Goal: Task Accomplishment & Management: Manage account settings

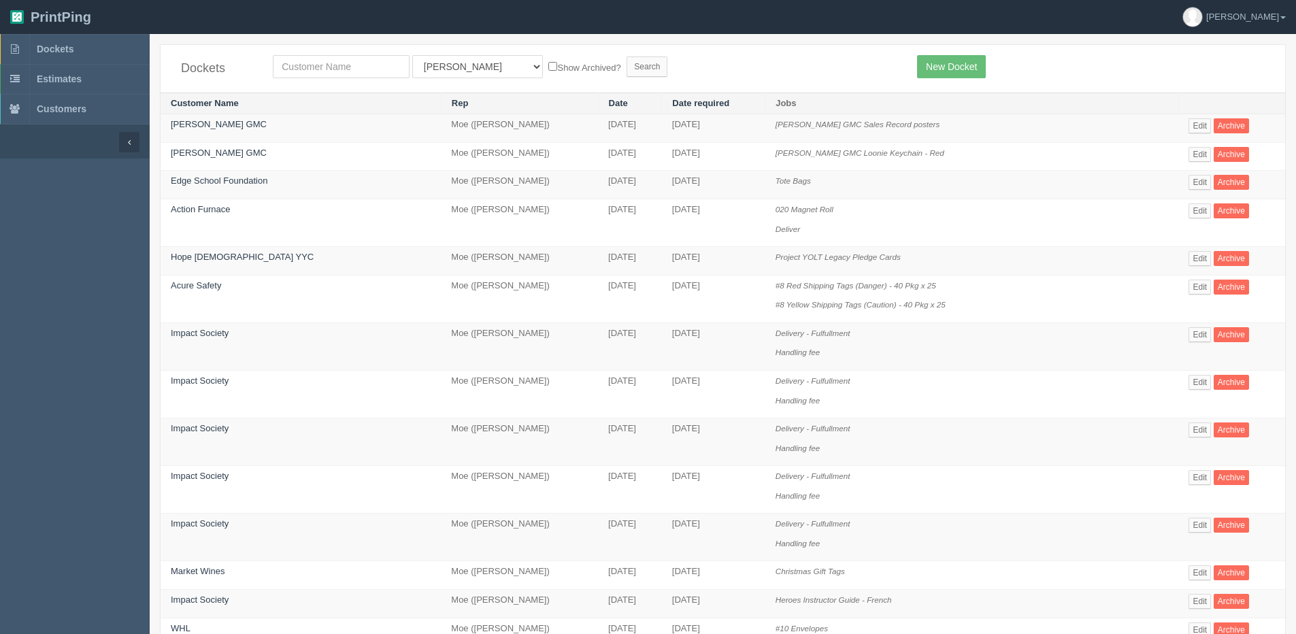
click at [328, 44] on section "Dockets All Users Ali Ali Test 1 Aly Amy Ankit Arif Brandon Dan France Greg Jim…" at bounding box center [723, 597] width 1146 height 1126
click at [315, 65] on input "text" at bounding box center [341, 66] width 137 height 23
type input "whl"
click at [627, 56] on input "Search" at bounding box center [647, 66] width 41 height 20
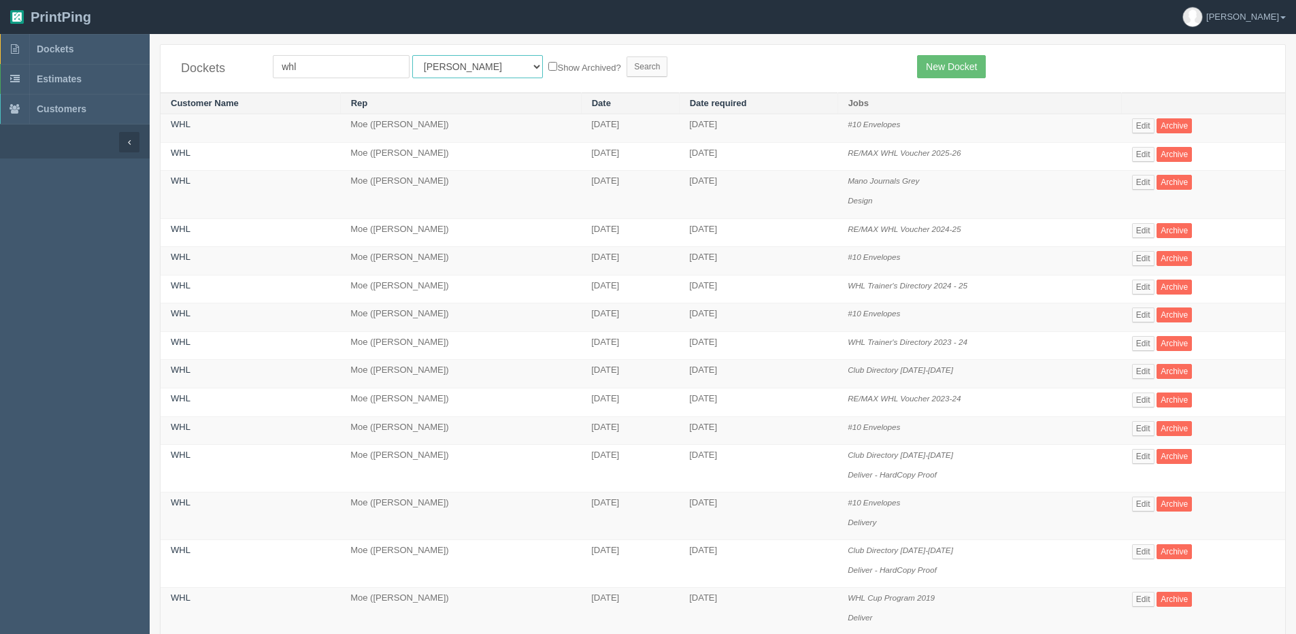
click at [441, 65] on select "All Users Ali Ali Test 1 Aly Amy Ankit Arif Brandon Dan France Greg Jim Mark Ma…" at bounding box center [477, 66] width 131 height 23
select select "1"
click at [412, 55] on select "All Users Ali Ali Test 1 Aly Amy Ankit Arif Brandon Dan France Greg Jim Mark Ma…" at bounding box center [477, 66] width 131 height 23
drag, startPoint x: 513, startPoint y: 56, endPoint x: 531, endPoint y: 64, distance: 19.2
click at [514, 56] on form "whl All Users Ali Ali Test 1 Aly Amy Ankit Arif Brandon Dan France Greg Jim Mar…" at bounding box center [585, 66] width 624 height 23
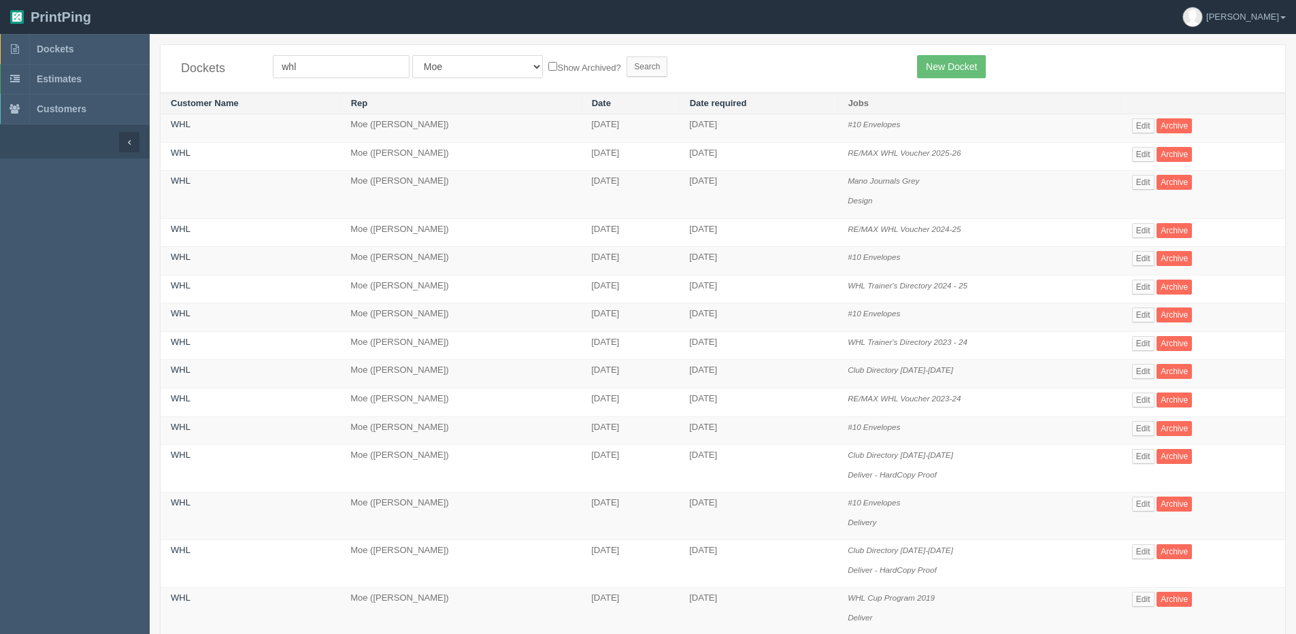
click at [548, 69] on label "Show Archived?" at bounding box center [584, 67] width 72 height 16
click at [548, 69] on input "Show Archived?" at bounding box center [552, 66] width 9 height 9
checkbox input "true"
drag, startPoint x: 567, startPoint y: 67, endPoint x: 577, endPoint y: 67, distance: 10.2
click at [627, 67] on input "Search" at bounding box center [647, 66] width 41 height 20
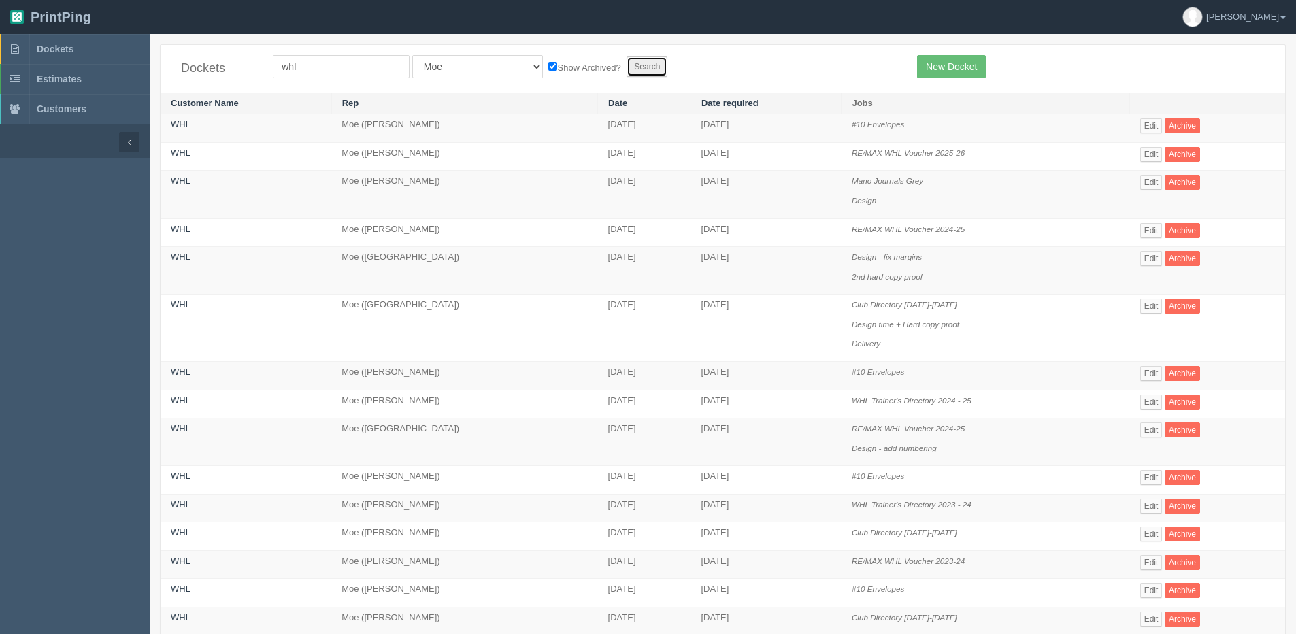
click at [627, 63] on input "Search" at bounding box center [647, 66] width 41 height 20
drag, startPoint x: 1151, startPoint y: 175, endPoint x: 1138, endPoint y: 182, distance: 14.6
click at [1151, 176] on link "Edit" at bounding box center [1151, 182] width 22 height 15
click at [29, 44] on b at bounding box center [14, 49] width 29 height 30
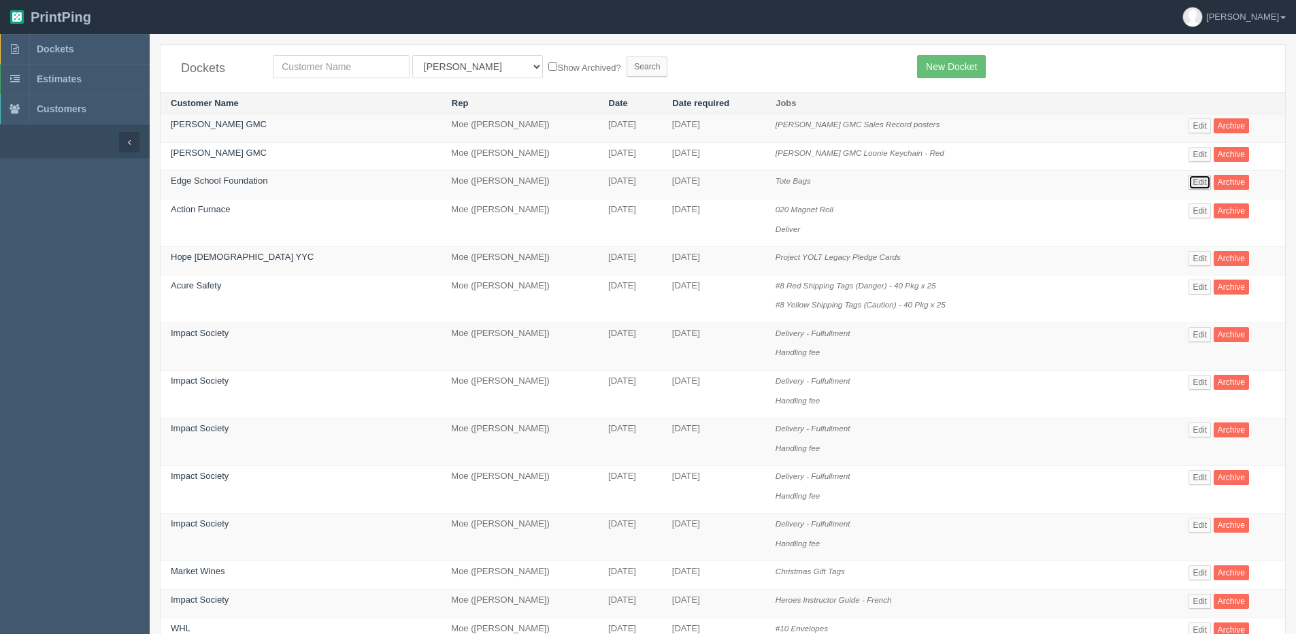
click at [1193, 184] on link "Edit" at bounding box center [1199, 182] width 22 height 15
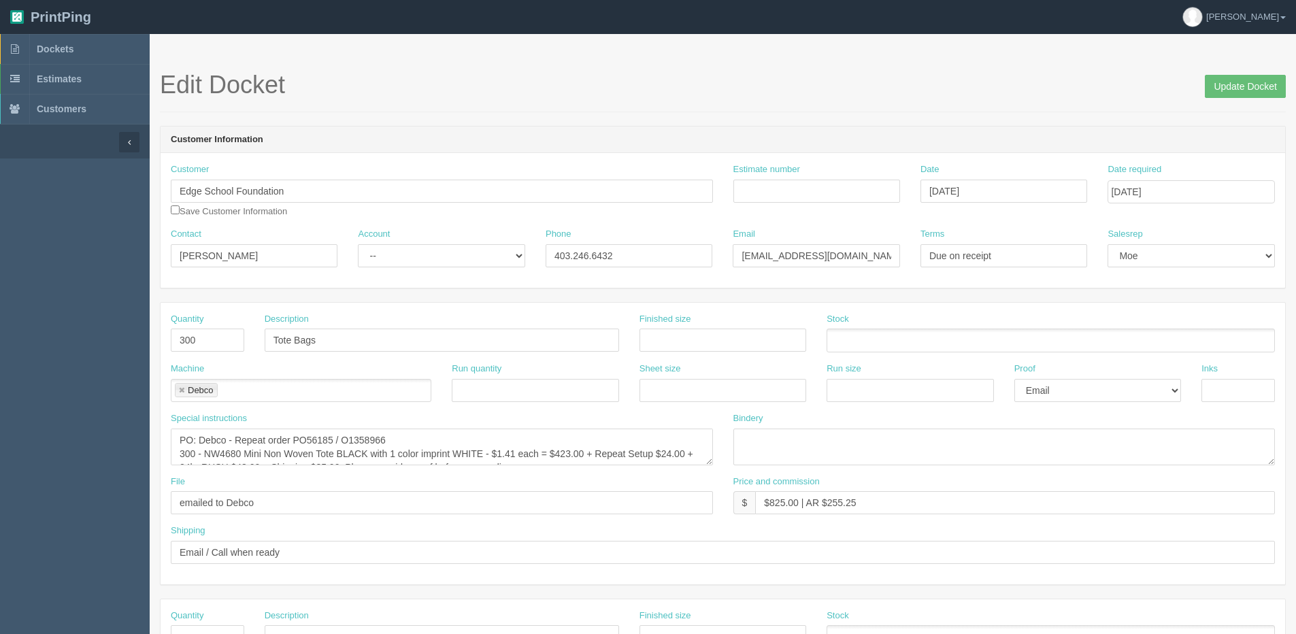
scroll to position [14, 0]
click at [407, 264] on select "-- Existing Client Allrush Client Rep Client" at bounding box center [441, 255] width 167 height 23
select select "Allrush Client"
click at [358, 244] on select "-- Existing Client Allrush Client Rep Client" at bounding box center [441, 255] width 167 height 23
click at [33, 44] on link "Dockets" at bounding box center [75, 49] width 150 height 30
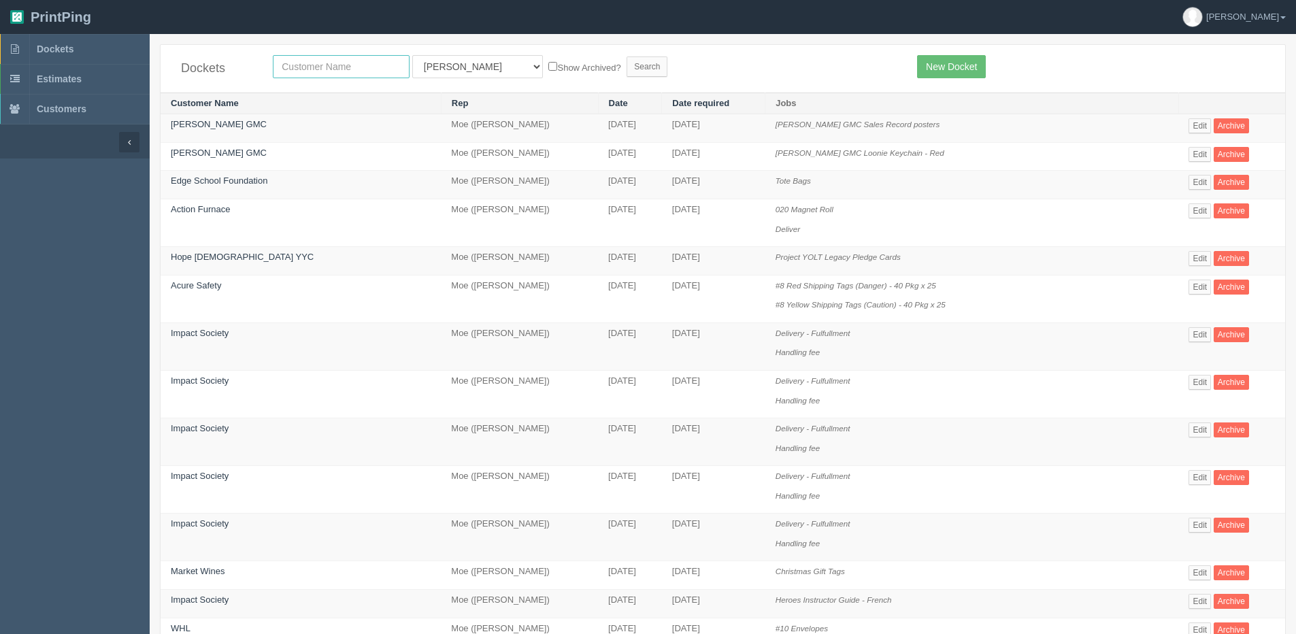
click at [311, 77] on input "text" at bounding box center [341, 66] width 137 height 23
type input "airpartners"
click at [627, 56] on input "Search" at bounding box center [647, 66] width 41 height 20
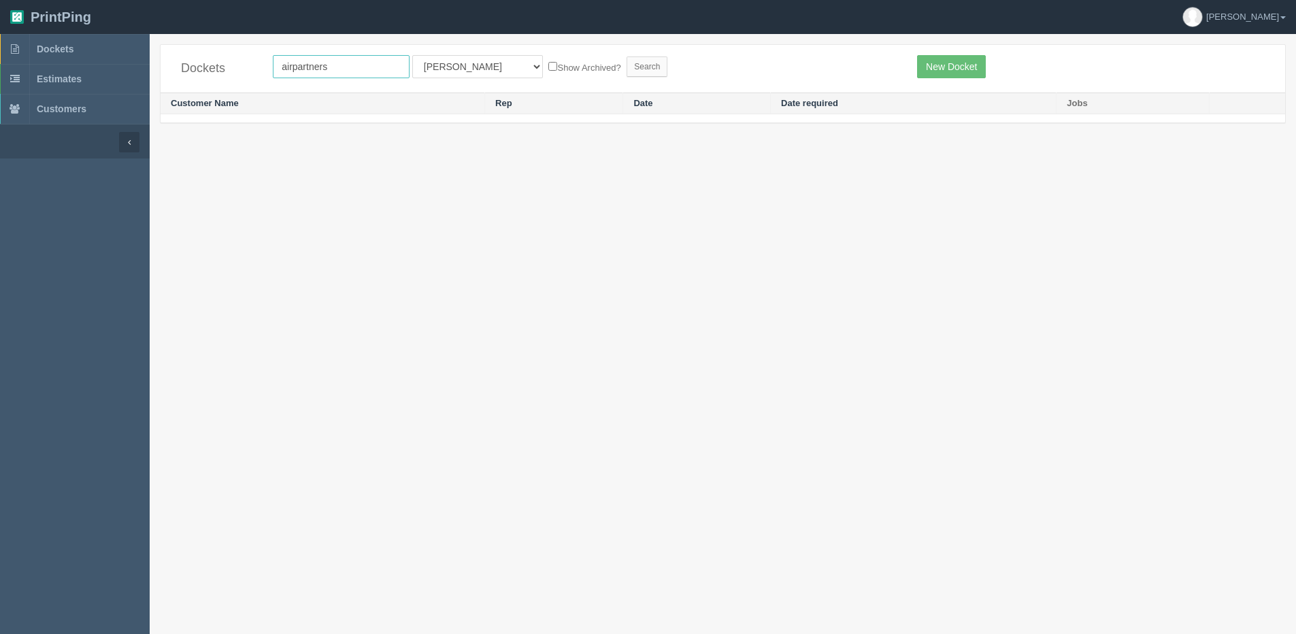
click at [295, 71] on input "airpartners" at bounding box center [341, 66] width 137 height 23
type input "air partners"
click at [627, 56] on input "Search" at bounding box center [647, 66] width 41 height 20
click at [1117, 126] on link "Edit" at bounding box center [1124, 125] width 22 height 15
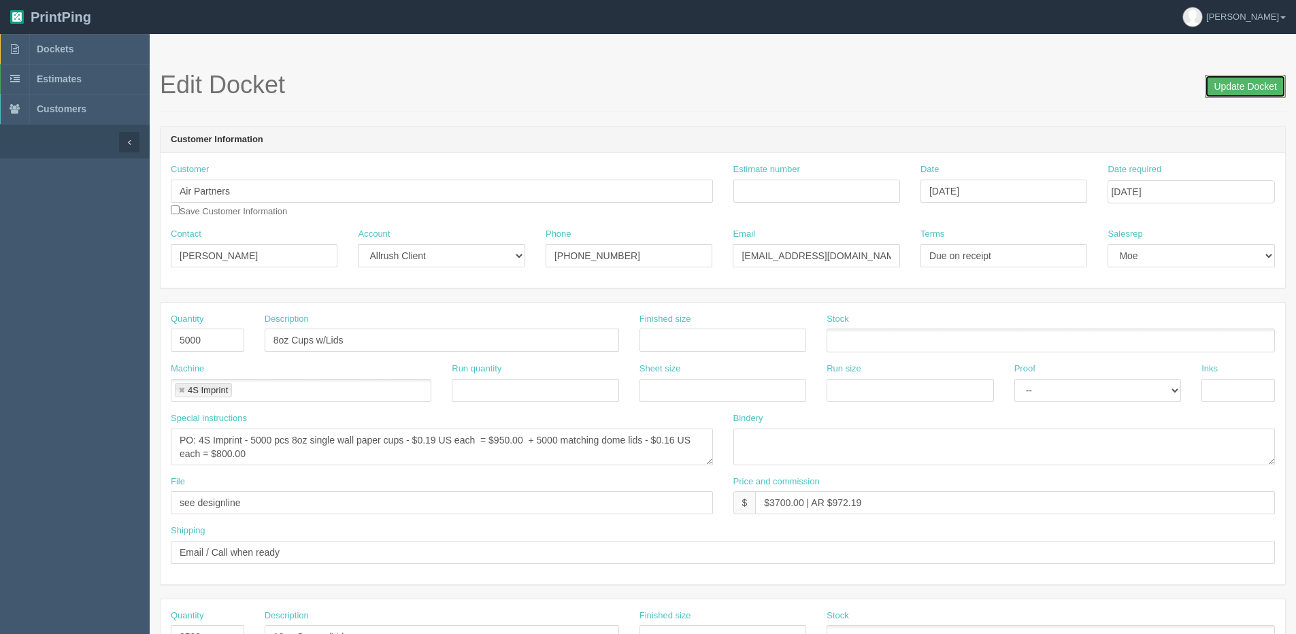
drag, startPoint x: 1246, startPoint y: 90, endPoint x: 1239, endPoint y: 93, distance: 7.0
click at [1246, 90] on input "Update Docket" at bounding box center [1245, 86] width 81 height 23
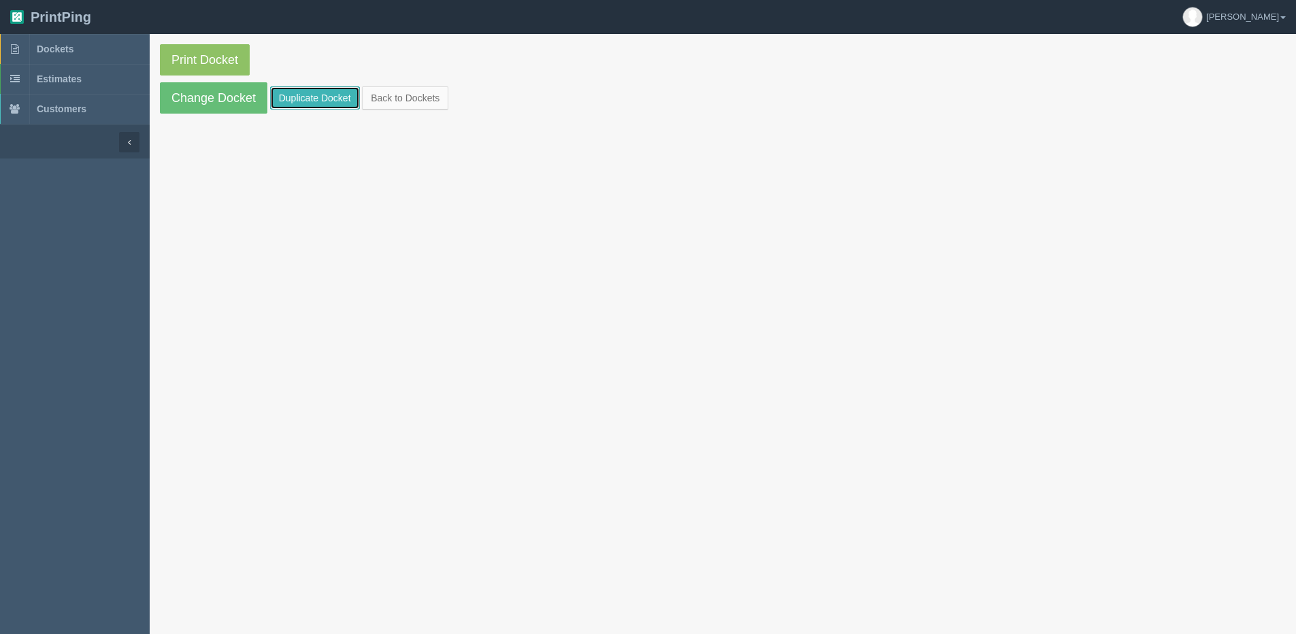
click at [301, 95] on link "Duplicate Docket" at bounding box center [315, 97] width 90 height 23
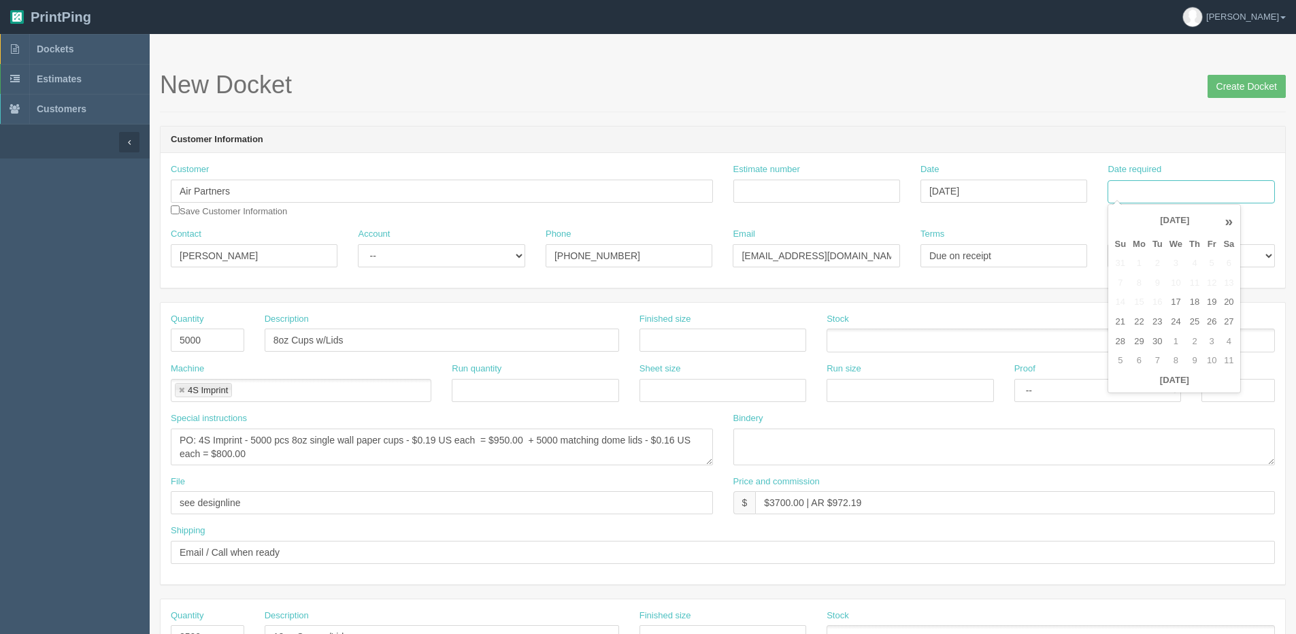
click at [1166, 188] on input "Date required" at bounding box center [1190, 191] width 167 height 23
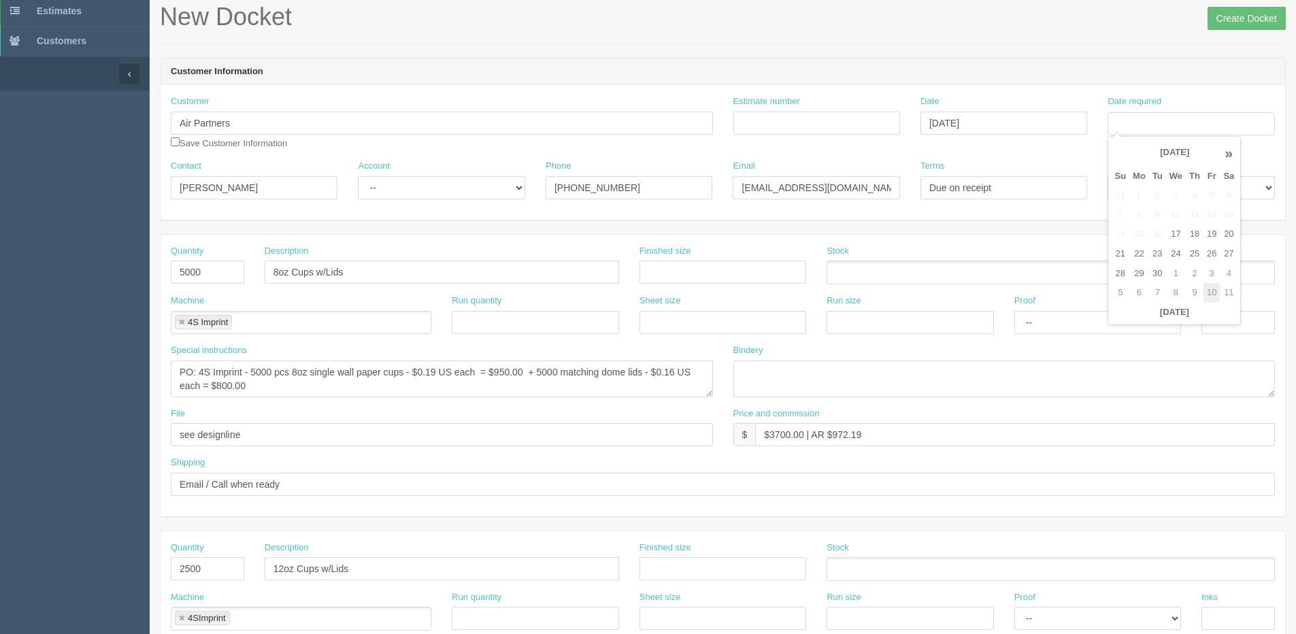
click at [1213, 293] on td "10" at bounding box center [1211, 293] width 16 height 20
click at [1209, 273] on td "31" at bounding box center [1211, 274] width 16 height 20
type input "[DATE]"
drag, startPoint x: 133, startPoint y: 265, endPoint x: 46, endPoint y: 260, distance: 87.2
click at [59, 260] on section "Dockets Estimates Customers" at bounding box center [648, 566] width 1296 height 1201
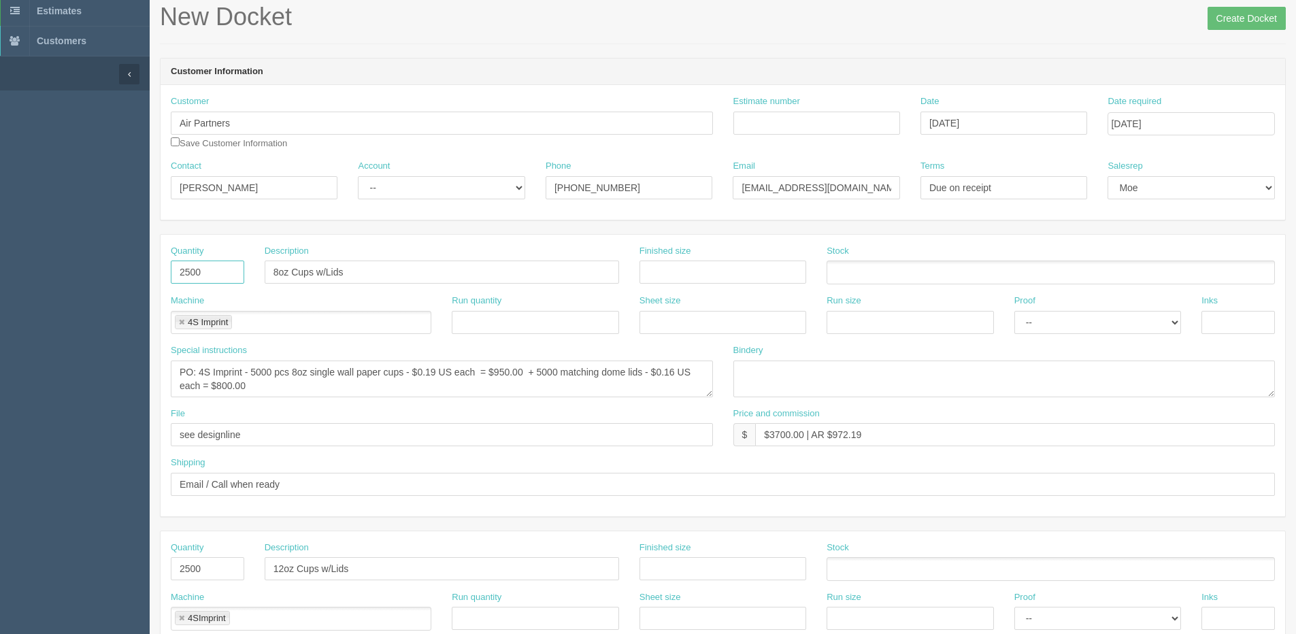
type input "2500"
drag, startPoint x: 260, startPoint y: 377, endPoint x: 252, endPoint y: 375, distance: 8.3
click at [252, 375] on textarea "PO: 4S Imprint - 5000 pcs 8oz single wall paper cups - $0.19 US each = $950.00 …" at bounding box center [442, 379] width 542 height 37
drag, startPoint x: 427, startPoint y: 373, endPoint x: 437, endPoint y: 373, distance: 10.9
click at [437, 373] on textarea "PO: 4S Imprint - 5000 pcs 8oz single wall paper cups - $0.19 US each = $950.00 …" at bounding box center [442, 379] width 542 height 37
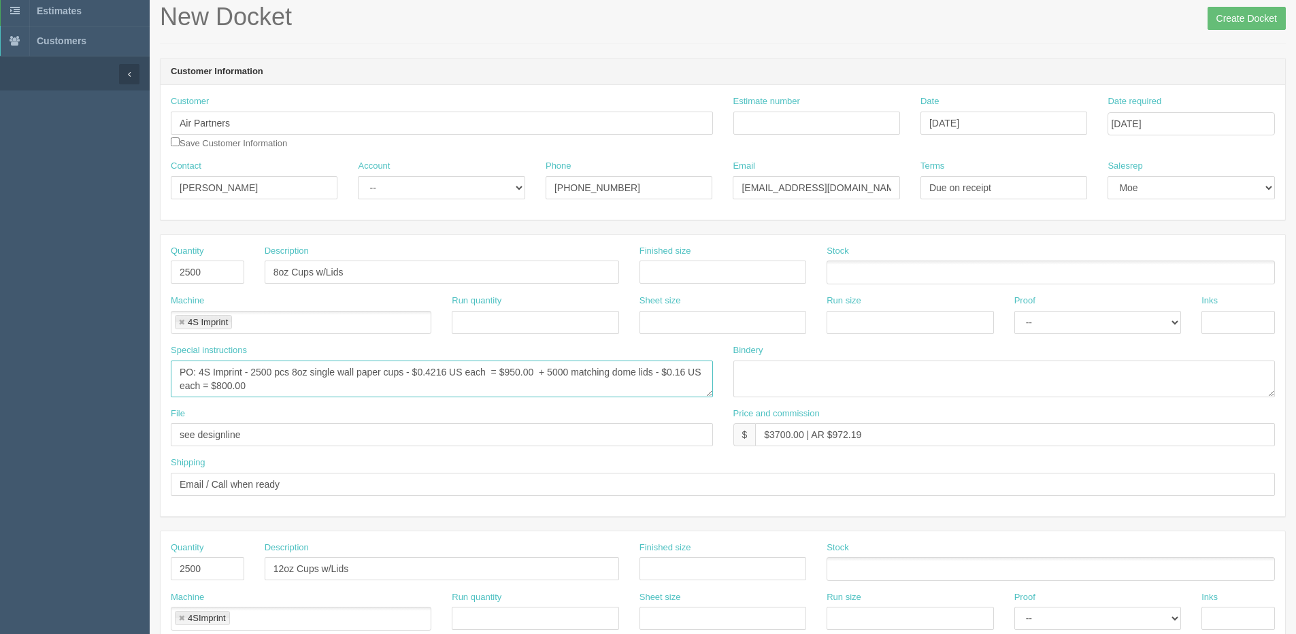
drag, startPoint x: 503, startPoint y: 371, endPoint x: 536, endPoint y: 373, distance: 32.7
click at [536, 373] on textarea "PO: 4S Imprint - 5000 pcs 8oz single wall paper cups - $0.19 US each = $950.00 …" at bounding box center [442, 379] width 542 height 37
type textarea "PO: 4S Imprint - 2500 pcs 8oz single wall paper cups - $0.4216 US each = $1054.…"
drag, startPoint x: 769, startPoint y: 435, endPoint x: 805, endPoint y: 425, distance: 37.3
click at [805, 432] on input "$3700.00 | AR $972.19" at bounding box center [1015, 434] width 520 height 23
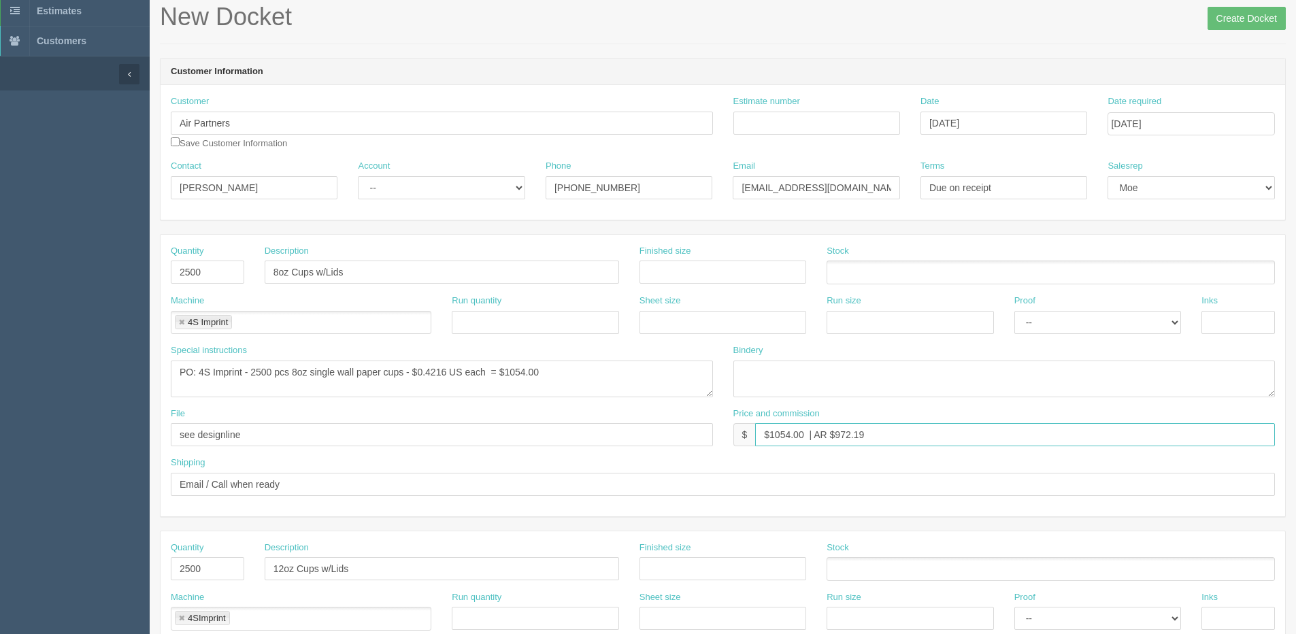
type input "$1054.00 | AR $972.19"
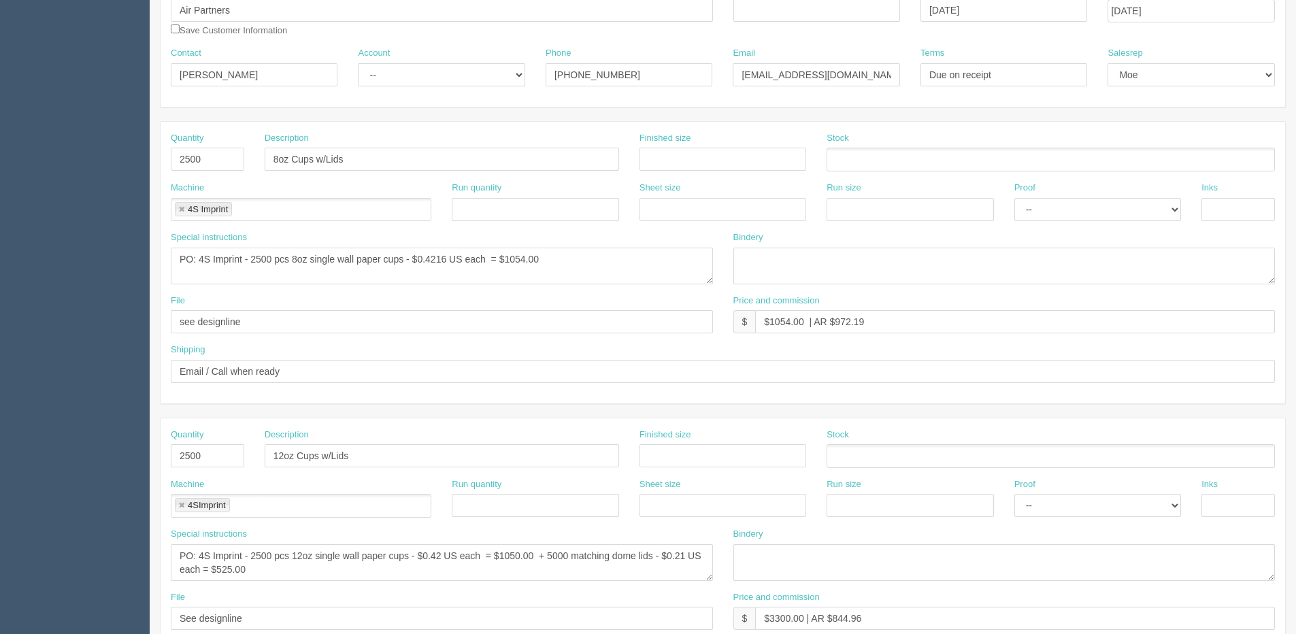
scroll to position [272, 0]
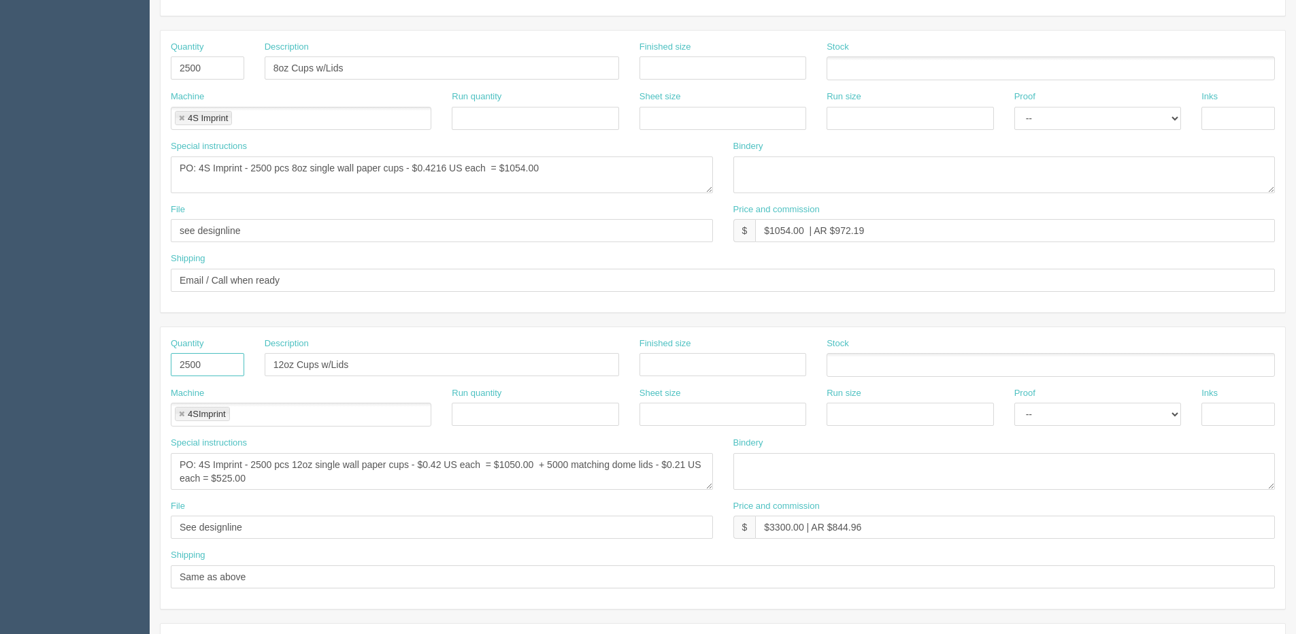
drag, startPoint x: 208, startPoint y: 373, endPoint x: 152, endPoint y: 372, distance: 55.8
click at [153, 372] on section "New Docket Create Docket Customer Information Customer Air Partners Save Custom…" at bounding box center [723, 362] width 1146 height 1201
drag, startPoint x: 349, startPoint y: 365, endPoint x: 151, endPoint y: 363, distance: 198.0
click at [152, 363] on section "New Docket Create Docket Customer Information Customer Air Partners Save Custom…" at bounding box center [723, 362] width 1146 height 1201
click at [182, 412] on link at bounding box center [182, 414] width 8 height 9
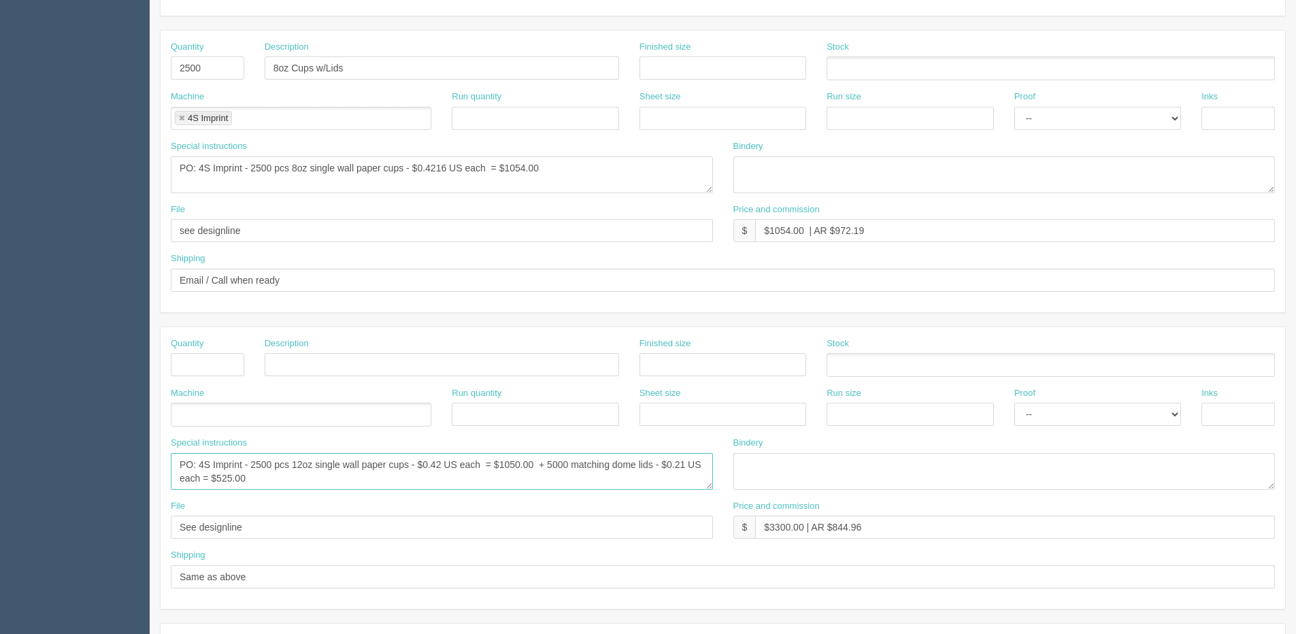
drag, startPoint x: 210, startPoint y: 473, endPoint x: 246, endPoint y: 504, distance: 47.8
click at [313, 484] on textarea "PO: 4S Imprint - 2500 pcs 12oz single wall paper cups - $0.42 US each = $1050.0…" at bounding box center [442, 471] width 542 height 37
drag, startPoint x: 299, startPoint y: 535, endPoint x: 144, endPoint y: 539, distance: 154.5
click at [144, 539] on section "Dockets Estimates Customers" at bounding box center [648, 362] width 1296 height 1201
drag, startPoint x: 271, startPoint y: 575, endPoint x: 220, endPoint y: 571, distance: 51.9
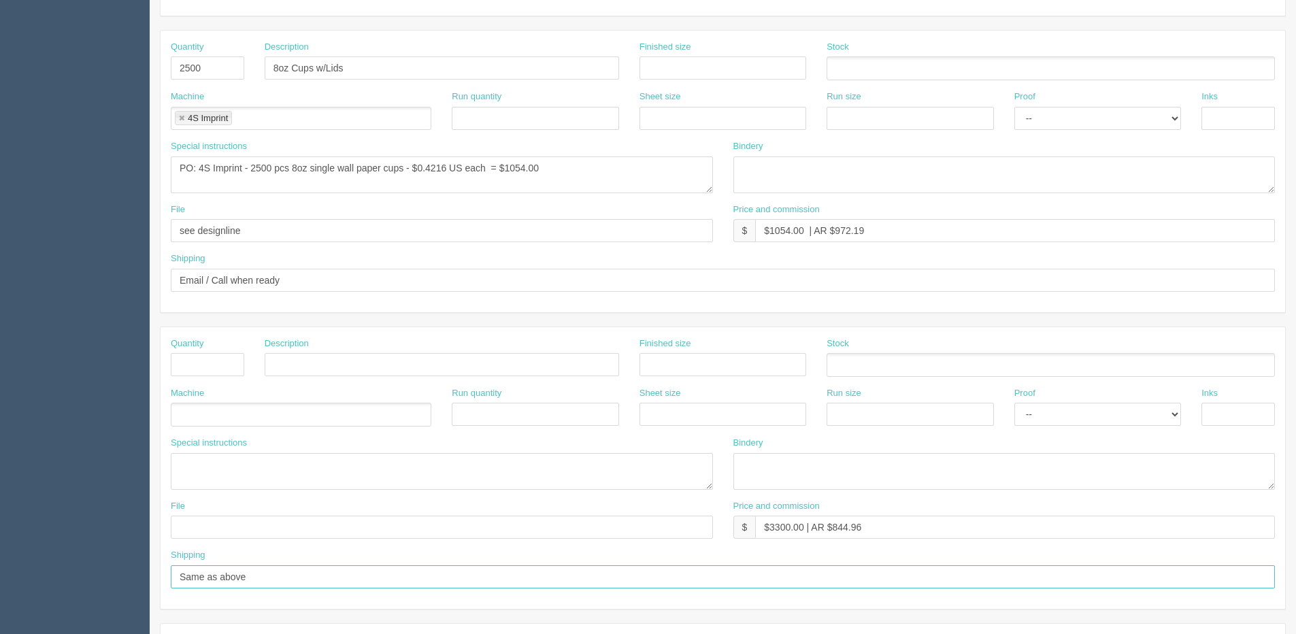
click at [169, 575] on div "Shipping Same as above" at bounding box center [723, 574] width 1124 height 50
drag, startPoint x: 883, startPoint y: 527, endPoint x: 703, endPoint y: 533, distance: 180.4
click at [703, 533] on div "File Price and commission $ $3300.00 | AR $844.96" at bounding box center [723, 525] width 1124 height 50
drag, startPoint x: 839, startPoint y: 231, endPoint x: 1099, endPoint y: 172, distance: 266.4
click at [1091, 176] on div "Quantity 2500 Description 8oz Cups w/Lids Finished size Stock Machine 4S Imprin…" at bounding box center [723, 172] width 1124 height 282
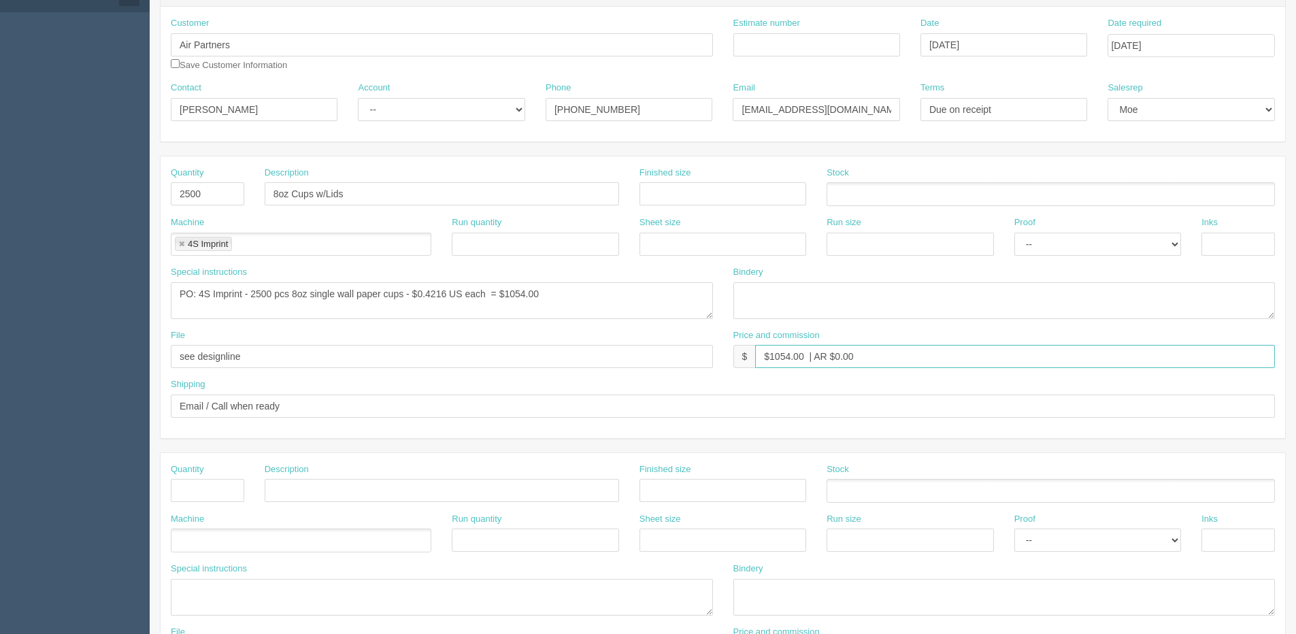
scroll to position [0, 0]
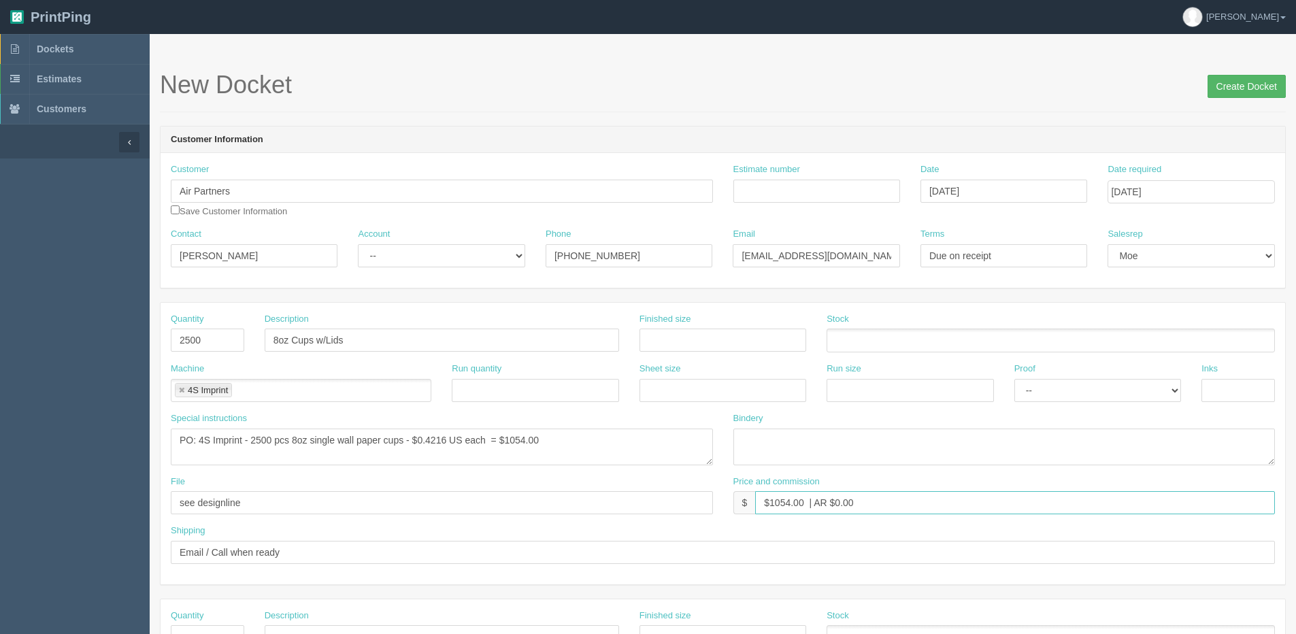
type input "$1054.00 | AR $0.00"
click at [1231, 82] on input "Create Docket" at bounding box center [1246, 86] width 78 height 23
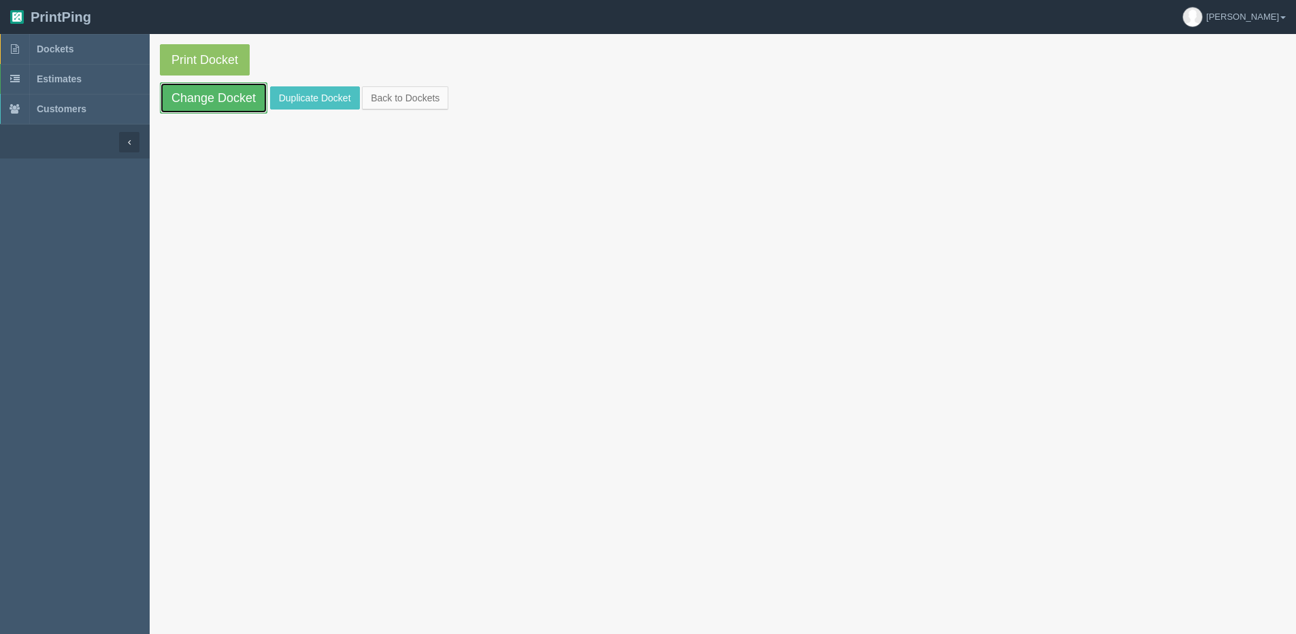
click at [211, 108] on link "Change Docket" at bounding box center [213, 97] width 107 height 31
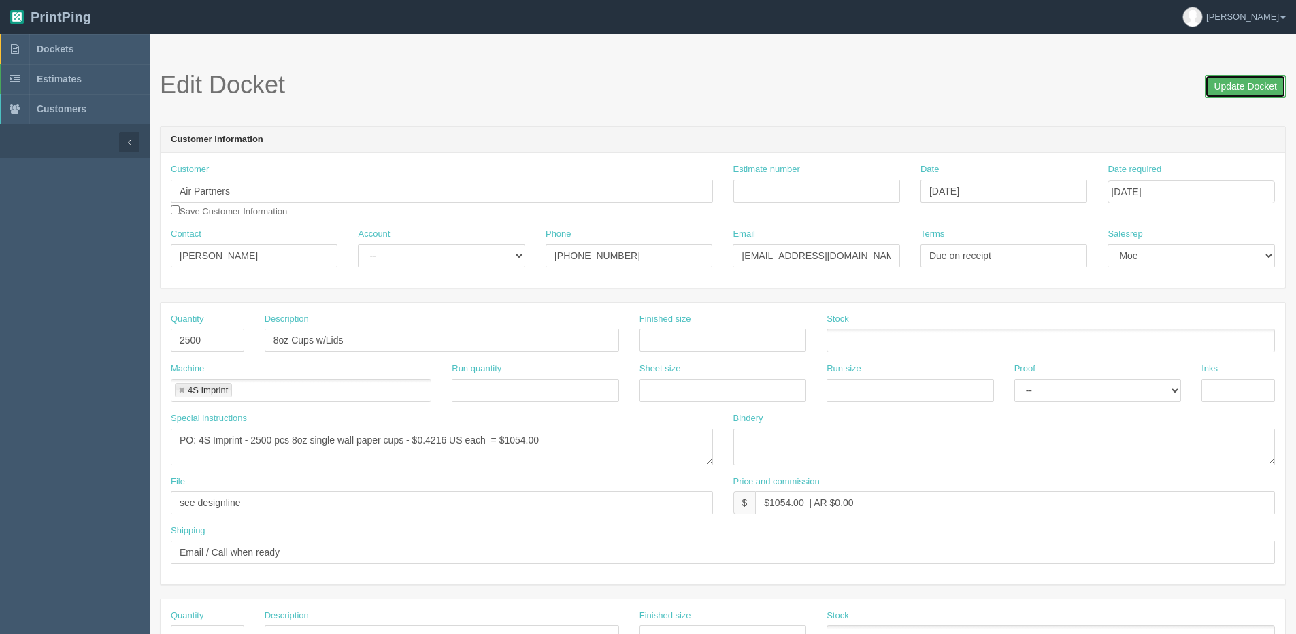
drag, startPoint x: 1252, startPoint y: 88, endPoint x: 1226, endPoint y: 84, distance: 26.7
click at [1252, 88] on input "Update Docket" at bounding box center [1245, 86] width 81 height 23
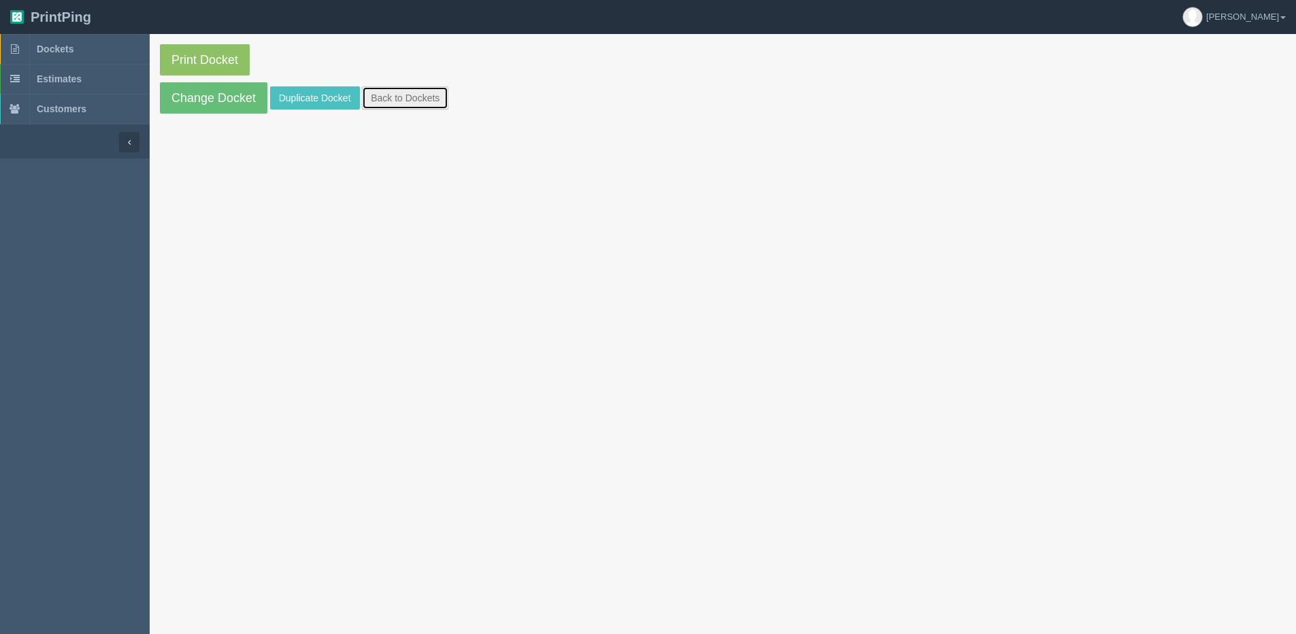
click at [413, 100] on link "Back to Dockets" at bounding box center [405, 97] width 86 height 23
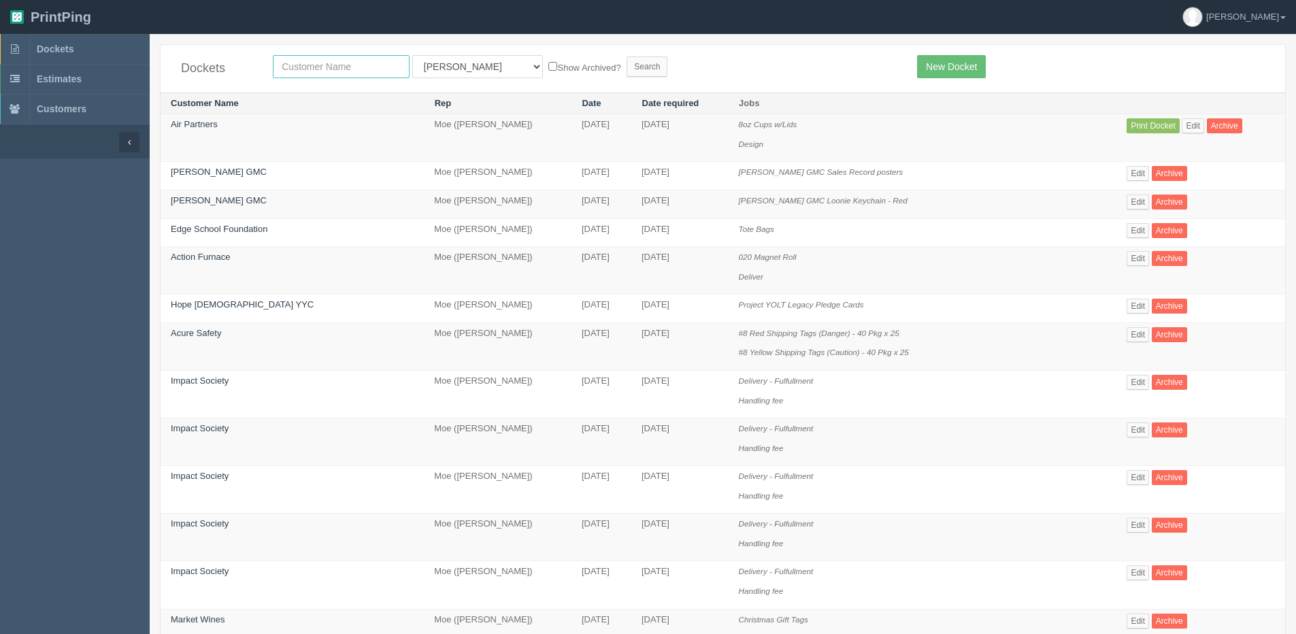
click at [320, 59] on input "text" at bounding box center [341, 66] width 137 height 23
type input "[DEMOGRAPHIC_DATA] Family Service [GEOGRAPHIC_DATA]"
click at [458, 65] on select "All Users [PERSON_NAME] Test 1 [PERSON_NAME] [PERSON_NAME] [PERSON_NAME] France…" at bounding box center [477, 66] width 131 height 23
select select "1"
click at [412, 55] on select "All Users Ali Ali Test 1 Aly Amy Ankit Arif Brandon Dan France Greg Jim Mark Ma…" at bounding box center [477, 66] width 131 height 23
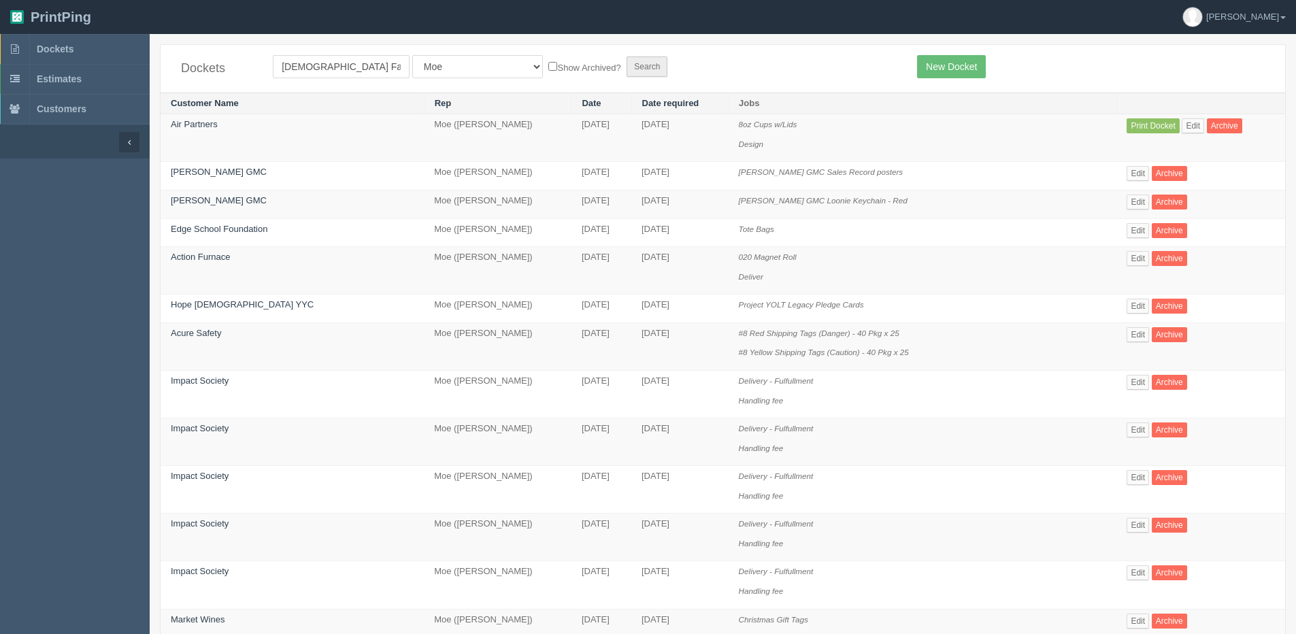
drag, startPoint x: 503, startPoint y: 66, endPoint x: 570, endPoint y: 66, distance: 67.3
click at [548, 66] on label "Show Archived?" at bounding box center [584, 67] width 72 height 16
click at [548, 66] on input "Show Archived?" at bounding box center [552, 66] width 9 height 9
checkbox input "true"
click at [627, 67] on input "Search" at bounding box center [647, 66] width 41 height 20
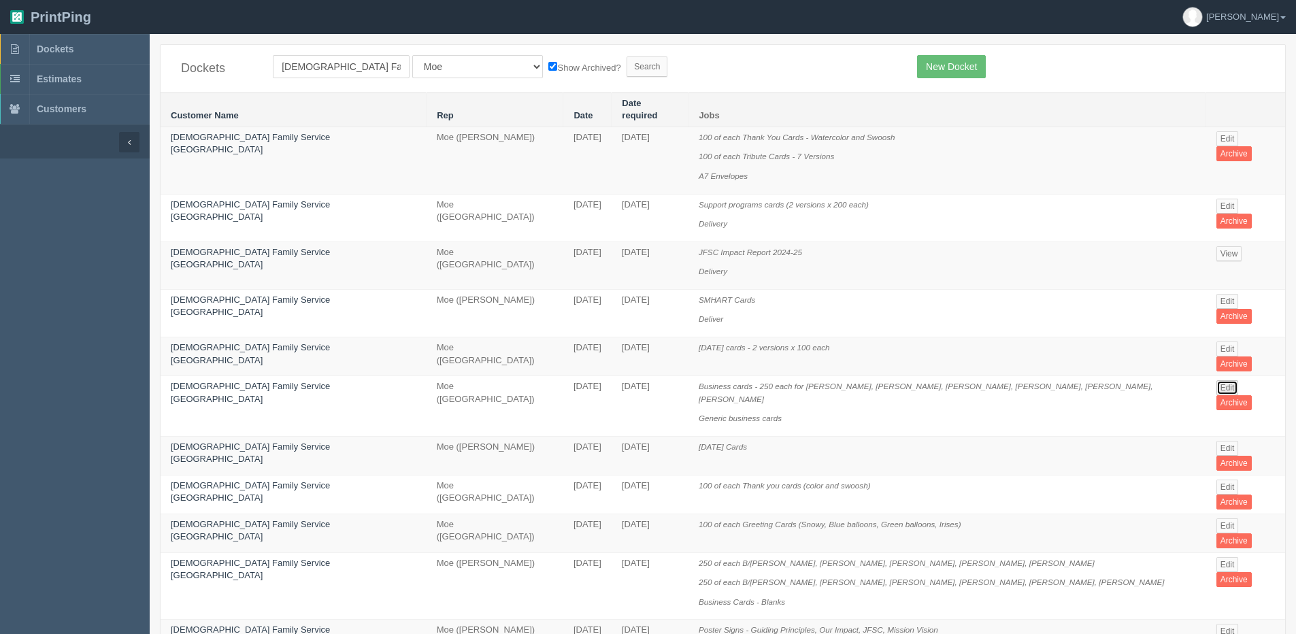
click at [1216, 380] on link "Edit" at bounding box center [1227, 387] width 22 height 15
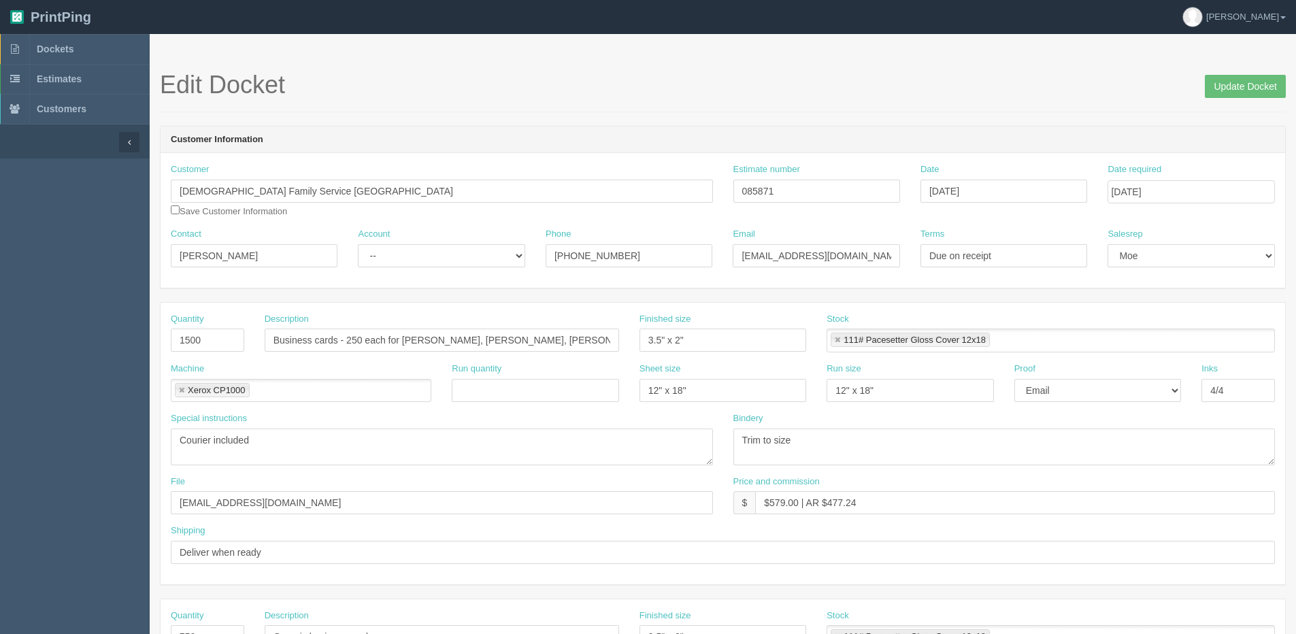
click at [1254, 74] on span "Update Docket" at bounding box center [1245, 84] width 81 height 27
click at [1237, 90] on input "Update Docket" at bounding box center [1245, 86] width 81 height 23
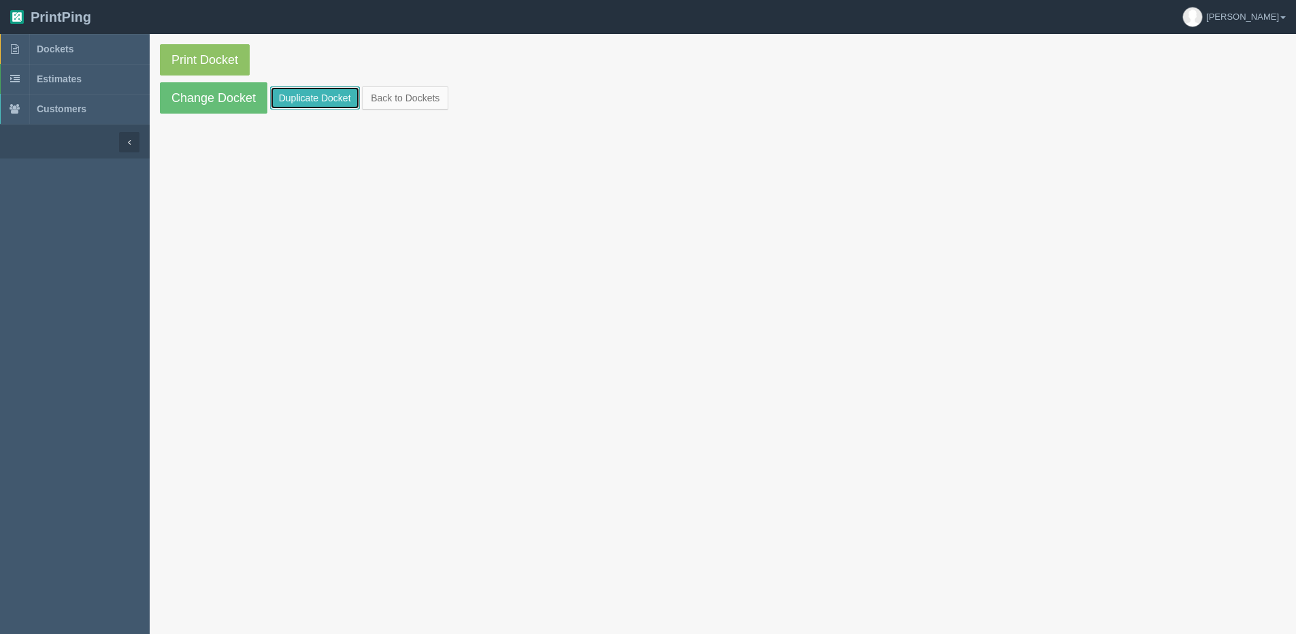
click at [322, 105] on link "Duplicate Docket" at bounding box center [315, 97] width 90 height 23
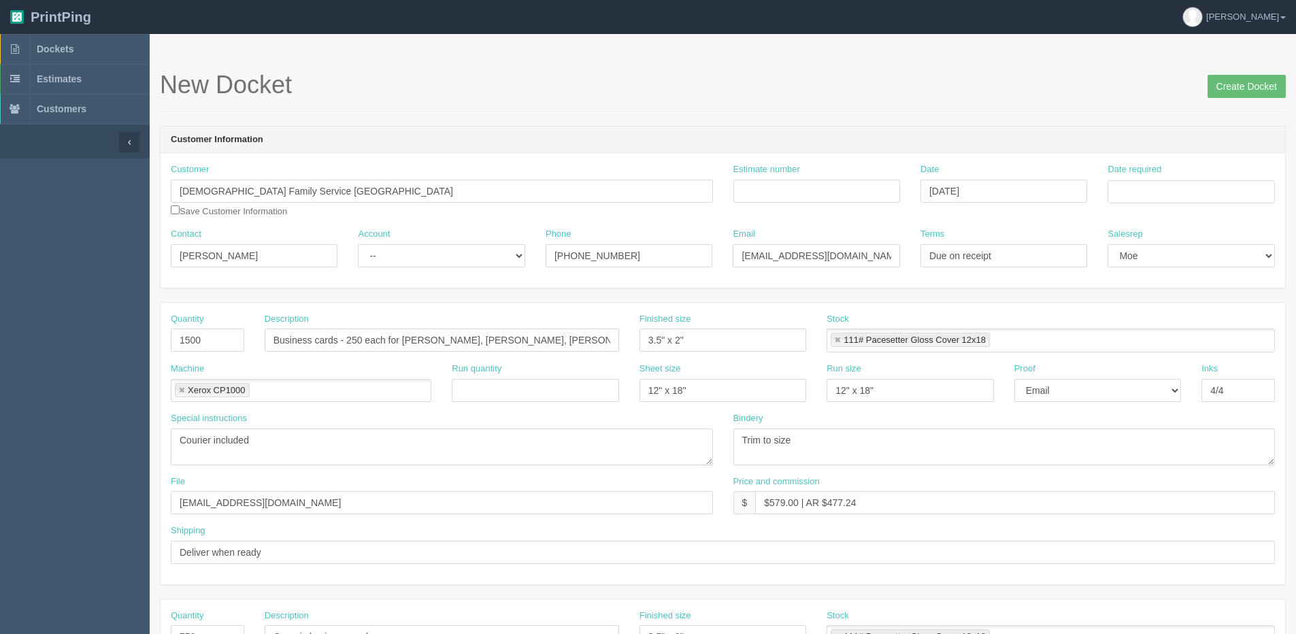
click at [1135, 207] on div "Date required" at bounding box center [1190, 188] width 187 height 50
click at [1152, 198] on input "Date required" at bounding box center [1190, 191] width 167 height 23
click at [1016, 199] on input "[DATE]" at bounding box center [1003, 191] width 167 height 23
click at [971, 320] on td "23" at bounding box center [969, 322] width 17 height 20
type input "[DATE]"
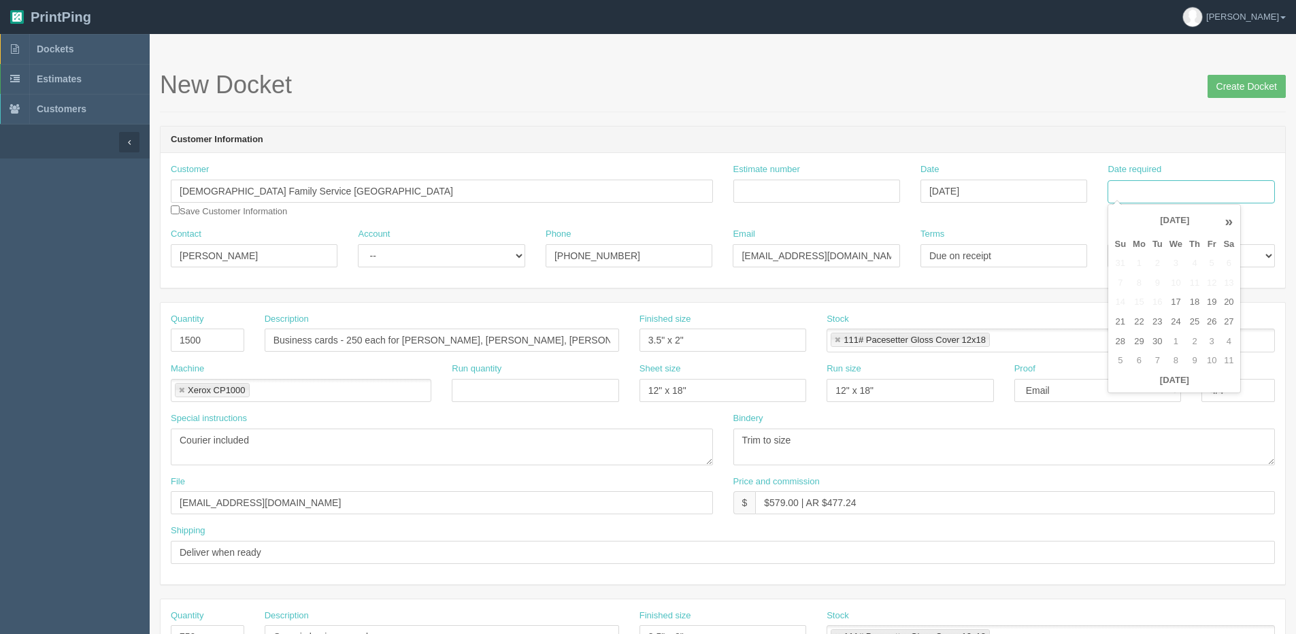
click at [1137, 191] on input "Date required" at bounding box center [1190, 191] width 167 height 23
click at [1164, 386] on th "Today" at bounding box center [1174, 381] width 127 height 20
click at [1186, 322] on td "25" at bounding box center [1195, 322] width 18 height 20
type input "[DATE]"
drag, startPoint x: 207, startPoint y: 340, endPoint x: -14, endPoint y: 356, distance: 221.7
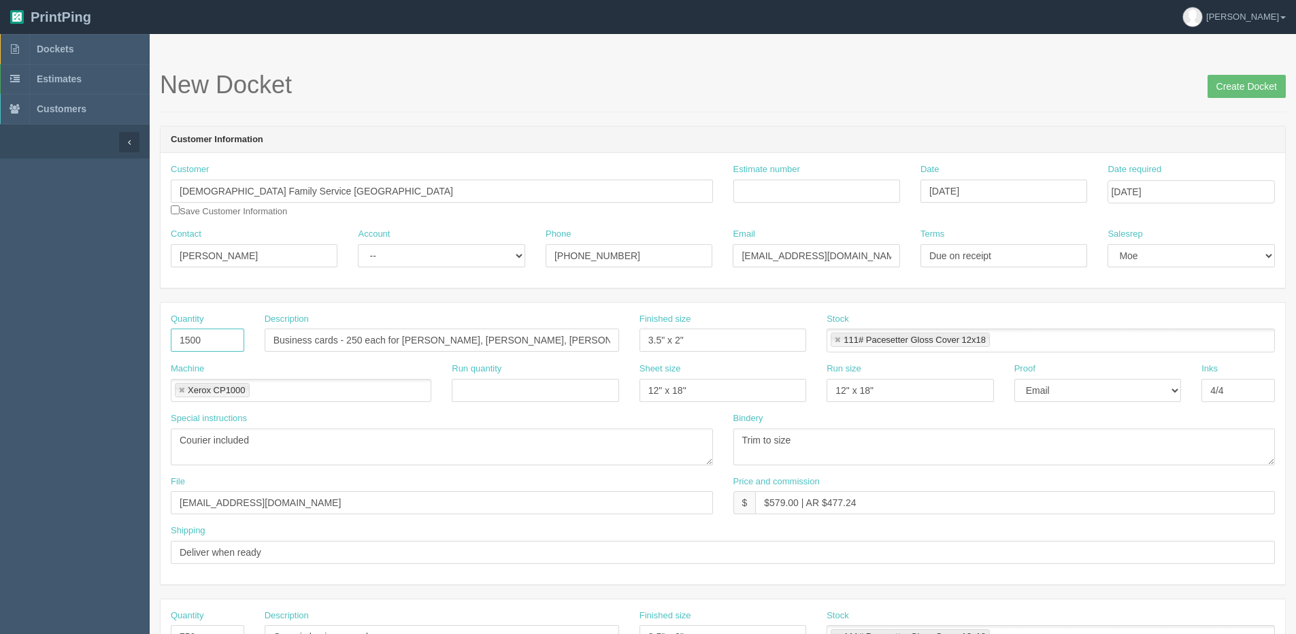
click at [0, 356] on html "PrintPing Dan Edit account ( dan@allrush.ca ) Logout Dockets Estimates Customers" at bounding box center [648, 617] width 1296 height 1235
type input "2250"
click at [1235, 87] on input "Create Docket" at bounding box center [1246, 86] width 78 height 23
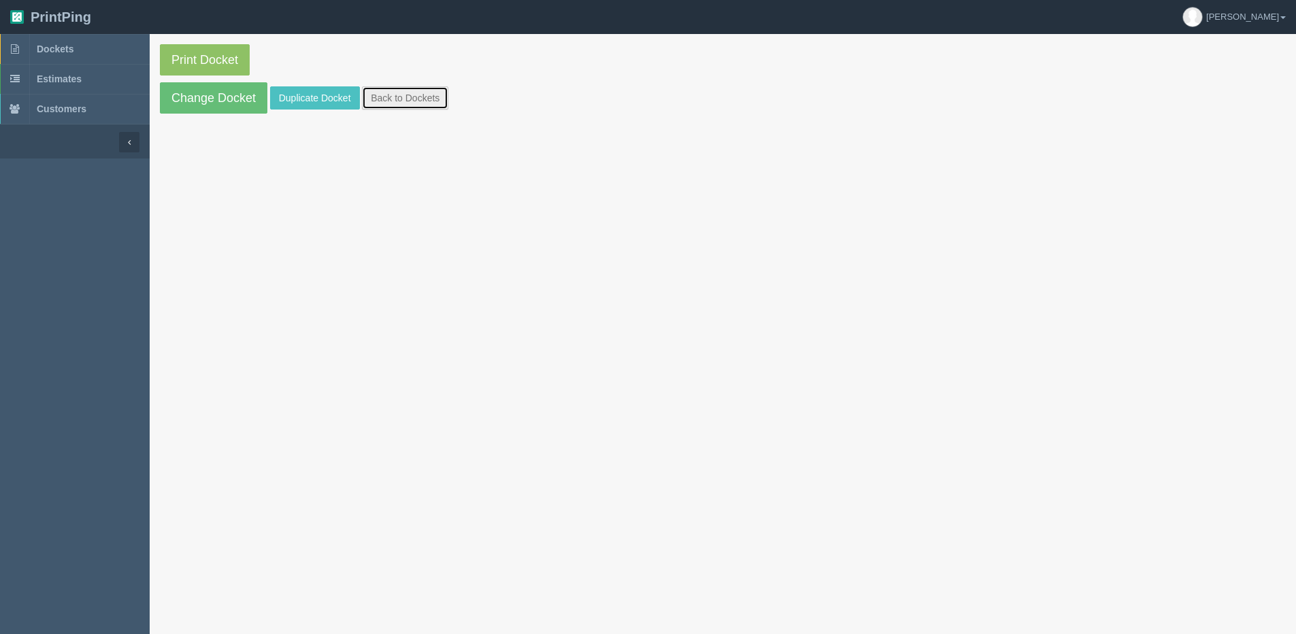
click at [417, 107] on link "Back to Dockets" at bounding box center [405, 97] width 86 height 23
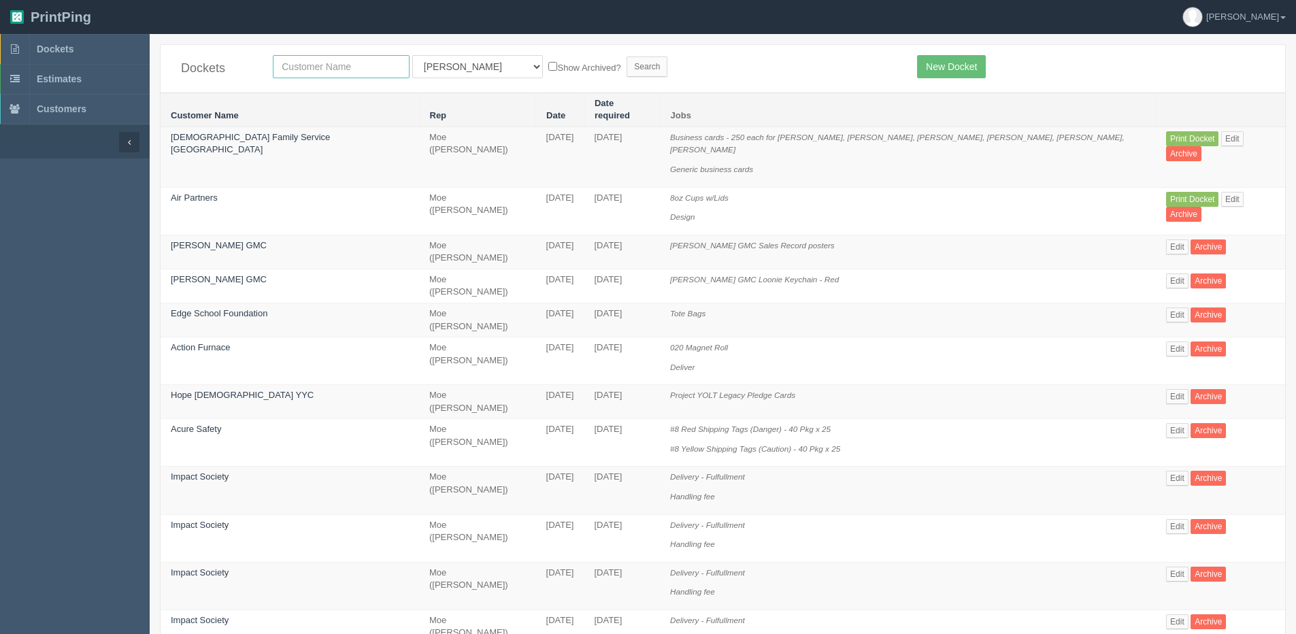
click at [335, 67] on input "text" at bounding box center [341, 66] width 137 height 23
click at [447, 69] on select "All Users [PERSON_NAME] Test 1 [PERSON_NAME] [PERSON_NAME] [PERSON_NAME] France…" at bounding box center [477, 66] width 131 height 23
select select "14"
click at [412, 55] on select "All Users [PERSON_NAME] Test 1 [PERSON_NAME] [PERSON_NAME] [PERSON_NAME] France…" at bounding box center [477, 66] width 131 height 23
click at [548, 71] on label "Show Archived?" at bounding box center [584, 67] width 72 height 16
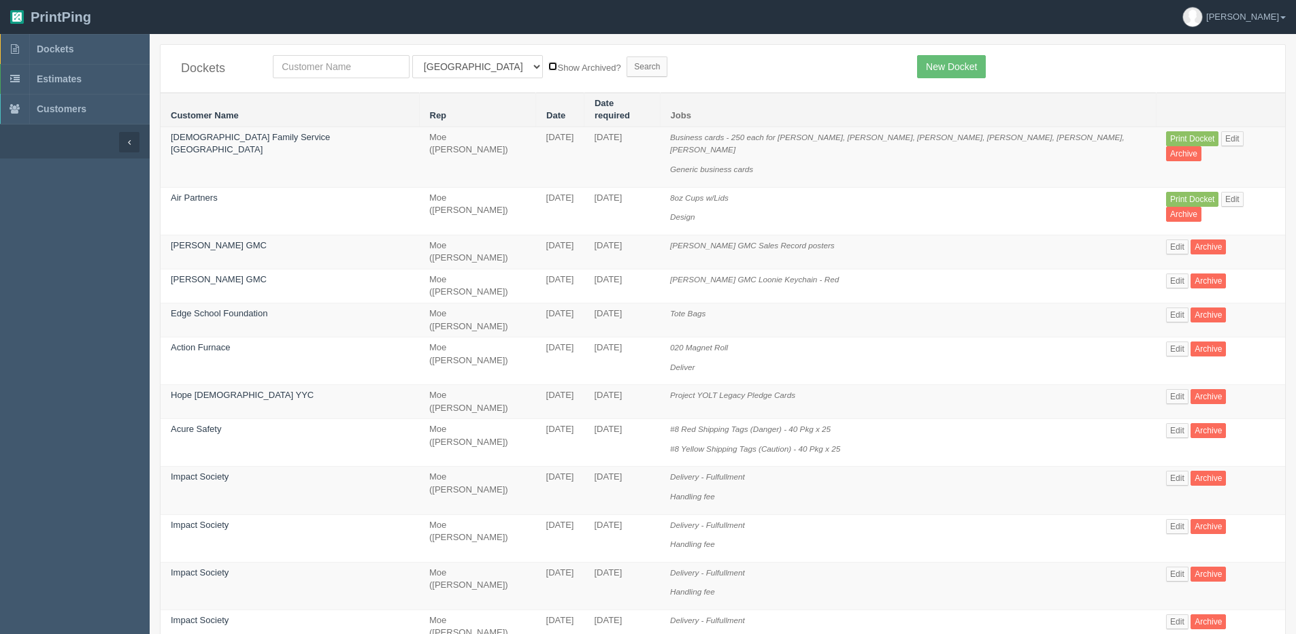
click at [548, 71] on input "Show Archived?" at bounding box center [552, 66] width 9 height 9
checkbox input "true"
click at [627, 67] on input "Search" at bounding box center [647, 66] width 41 height 20
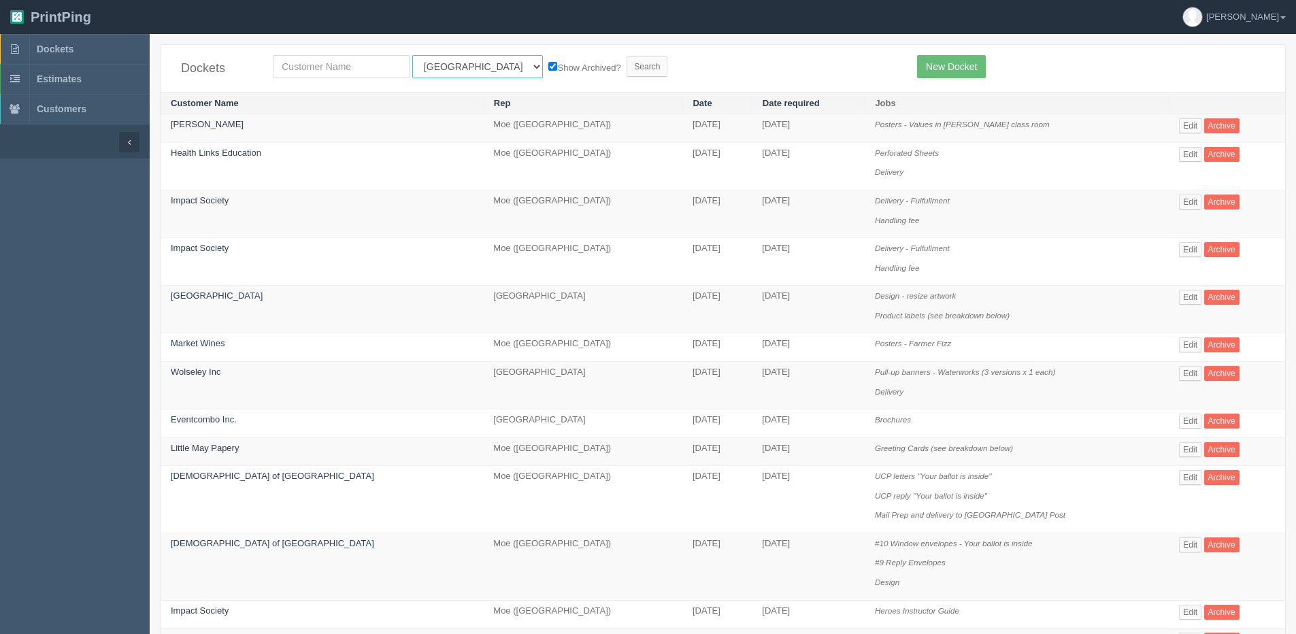
click at [441, 72] on select "All Users [PERSON_NAME] Test 1 [PERSON_NAME] [PERSON_NAME] [PERSON_NAME] France…" at bounding box center [477, 66] width 131 height 23
select select "11"
click at [412, 55] on select "All Users [PERSON_NAME] Test 1 [PERSON_NAME] [PERSON_NAME] [PERSON_NAME] France…" at bounding box center [477, 66] width 131 height 23
click at [627, 64] on input "Search" at bounding box center [647, 66] width 41 height 20
